Goal: Complete application form: Complete application form

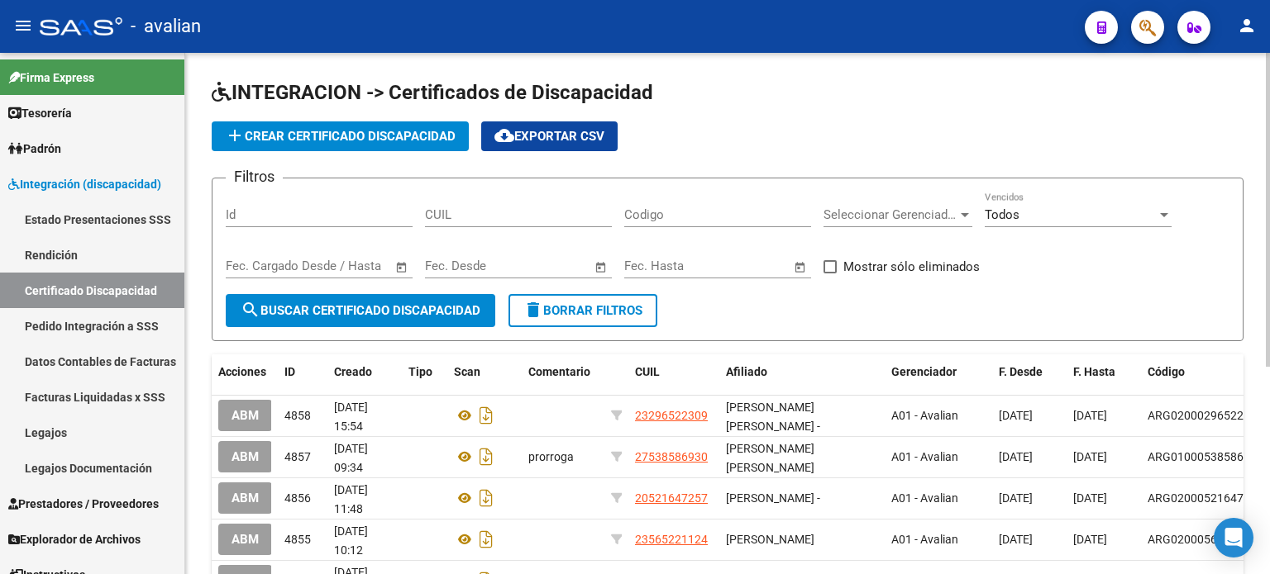
click at [393, 141] on span "add Crear Certificado Discapacidad" at bounding box center [340, 136] width 231 height 15
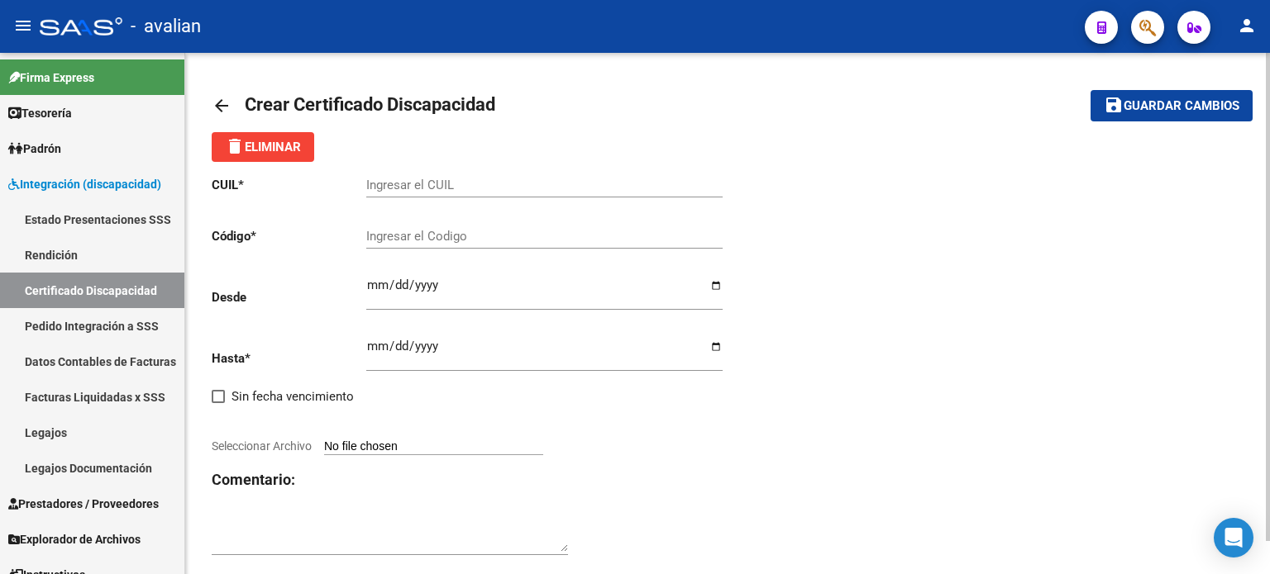
click at [446, 184] on input "Ingresar el CUIL" at bounding box center [544, 185] width 356 height 15
paste input "20-54703827-5"
type input "20-54703827-5"
click at [445, 241] on input "Ingresar el Codigo" at bounding box center [544, 236] width 356 height 15
paste input "ARG02000547038272023041420280414CIU536"
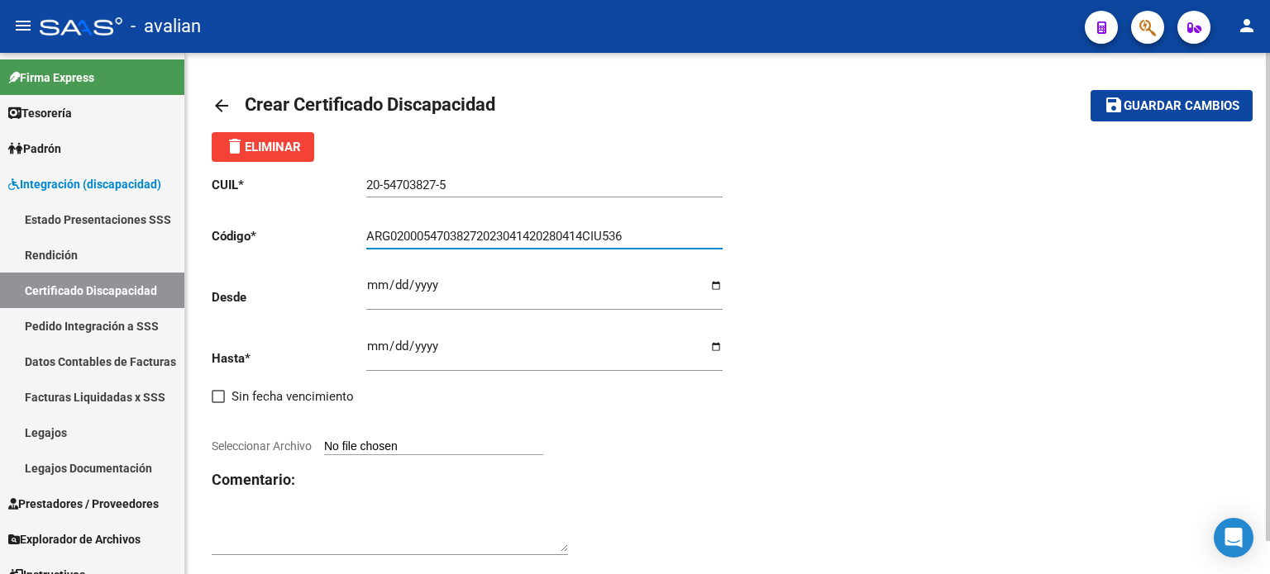
type input "ARG02000547038272023041420280414CIU536"
click at [373, 296] on input "Ingresar fec. Desde" at bounding box center [544, 292] width 356 height 26
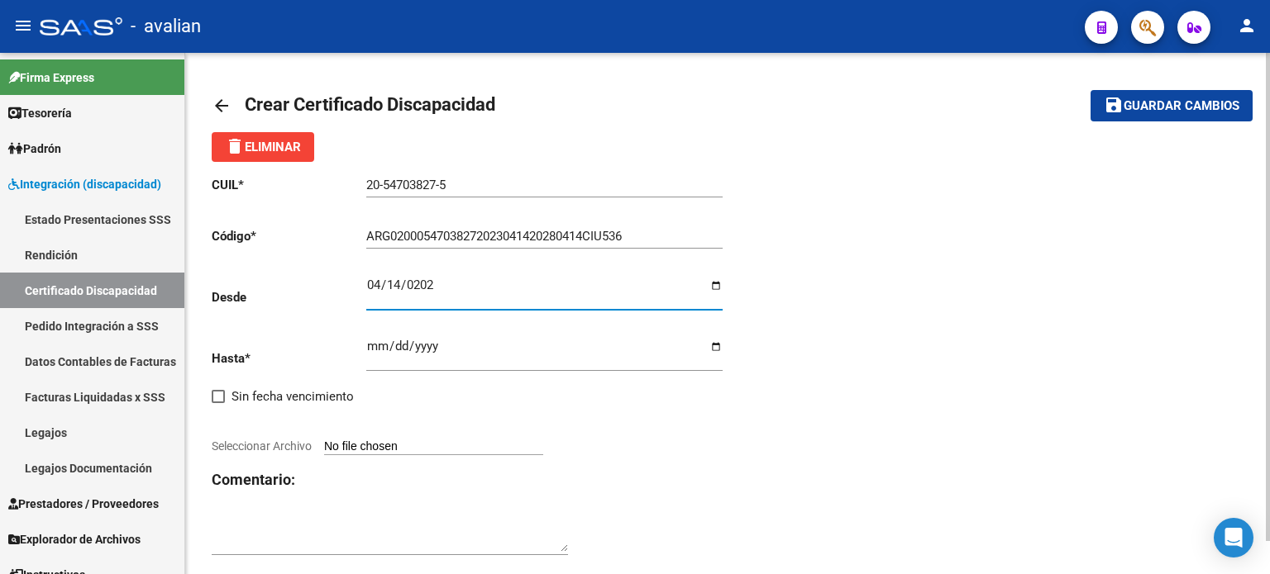
type input "[DATE]"
click at [374, 349] on input "Ingresar fec. Hasta" at bounding box center [544, 353] width 356 height 26
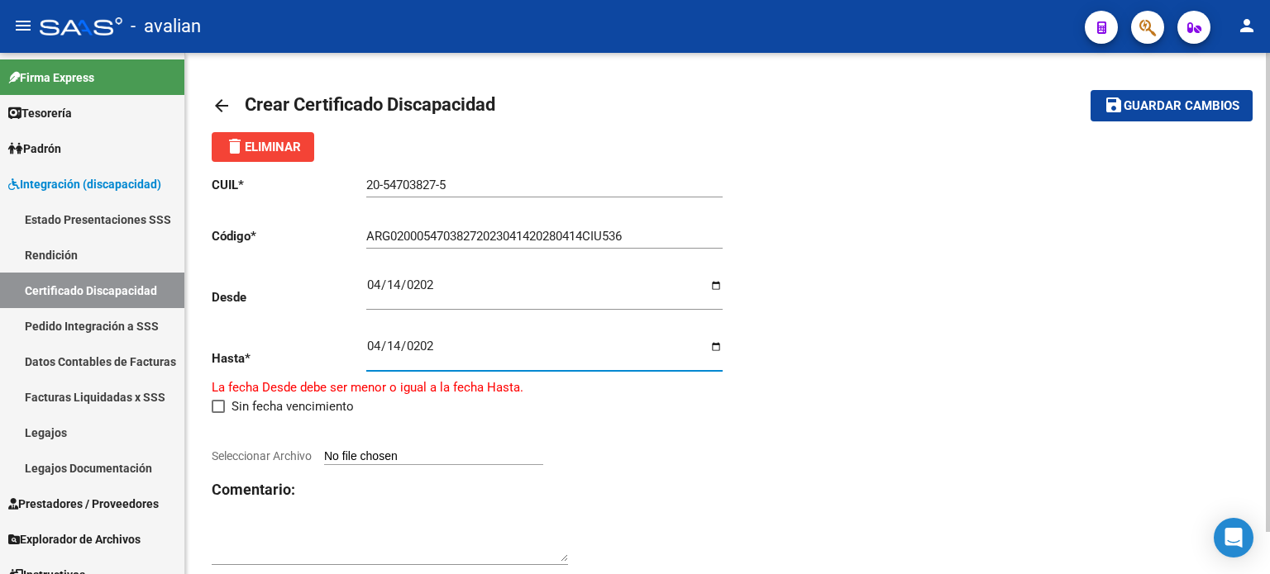
type input "[DATE]"
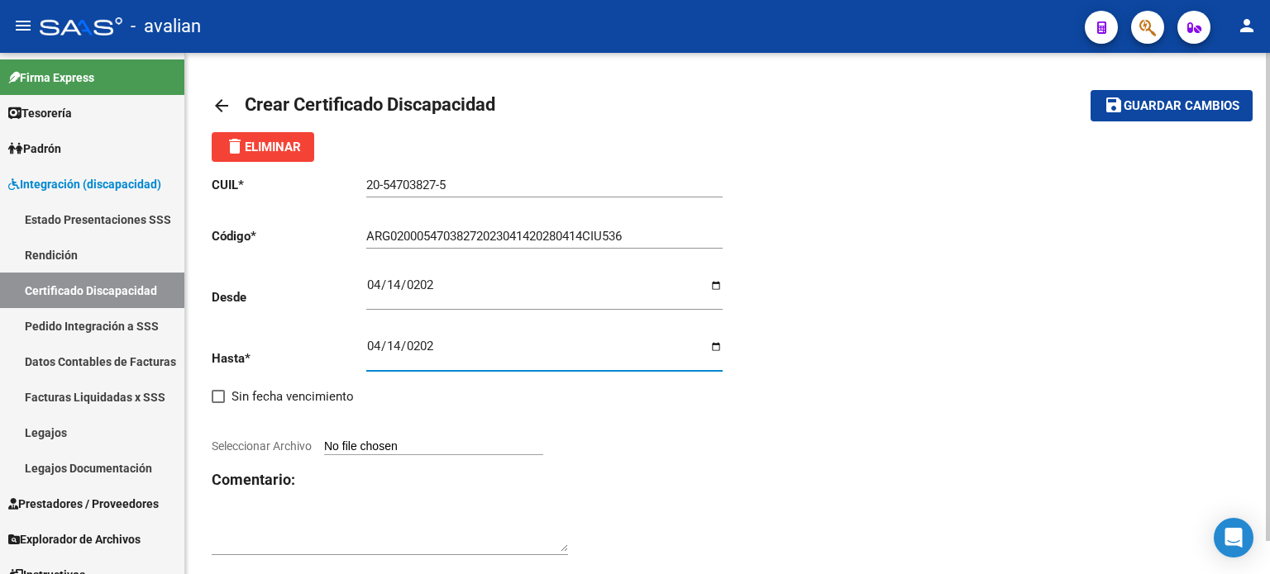
click at [415, 454] on input "Seleccionar Archivo" at bounding box center [433, 448] width 219 height 16
type input "C:\fakepath\ARG02000547038272023041420280414CUI536.jpg"
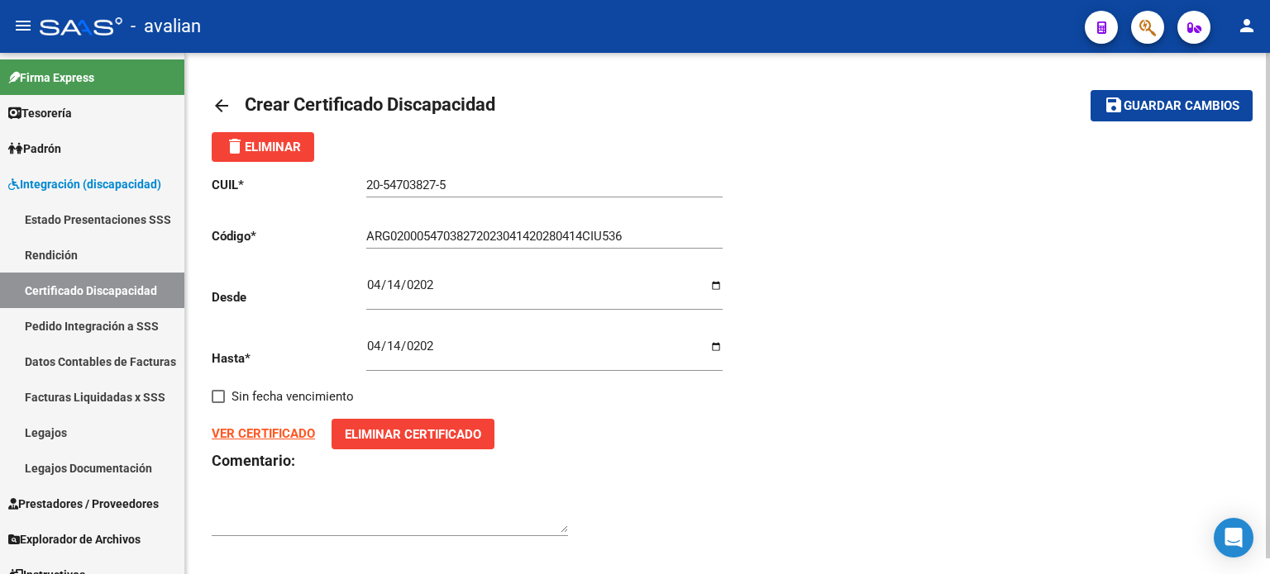
click at [1158, 109] on span "Guardar cambios" at bounding box center [1181, 106] width 116 height 15
